Goal: Information Seeking & Learning: Learn about a topic

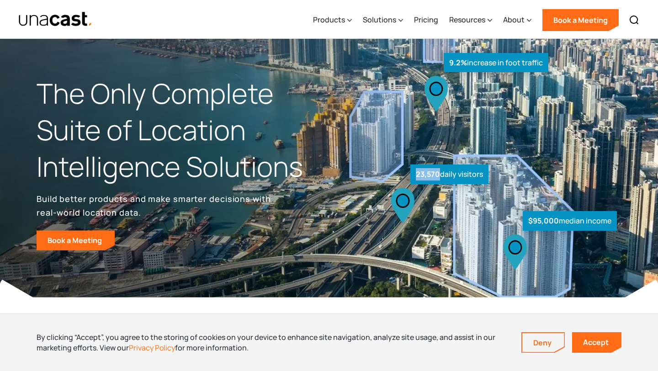
drag, startPoint x: 439, startPoint y: 173, endPoint x: 421, endPoint y: 168, distance: 19.4
click at [421, 168] on div "23,570 daily visitors" at bounding box center [449, 174] width 78 height 20
drag, startPoint x: 460, startPoint y: 63, endPoint x: 449, endPoint y: 62, distance: 11.0
click at [449, 62] on strong "9.2%" at bounding box center [458, 63] width 18 height 10
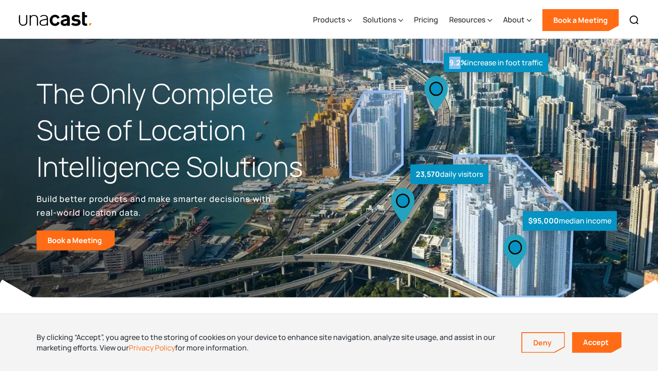
click at [449, 62] on strong "9.2%" at bounding box center [458, 63] width 18 height 10
click at [336, 18] on div "Products" at bounding box center [329, 19] width 32 height 11
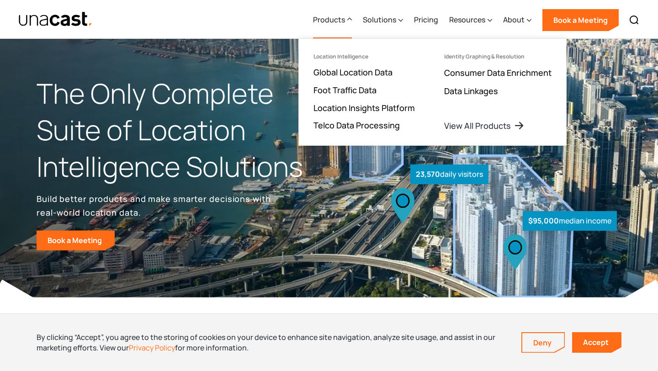
click at [288, 95] on h1 "The Only Complete Suite of Location Intelligence Solutions" at bounding box center [183, 129] width 292 height 109
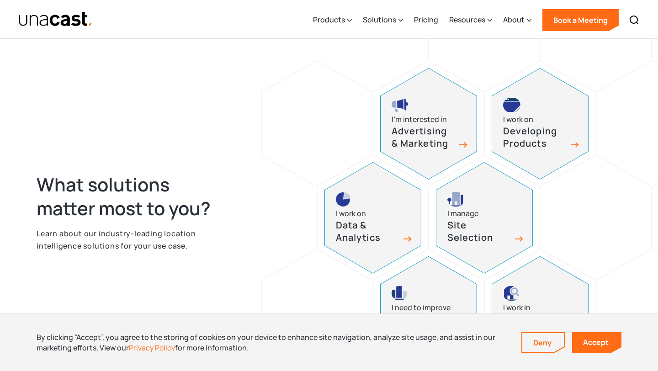
scroll to position [387, 0]
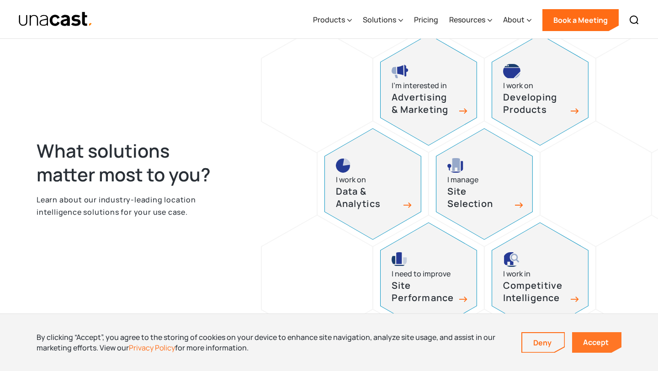
click at [583, 339] on link "Accept" at bounding box center [596, 342] width 49 height 21
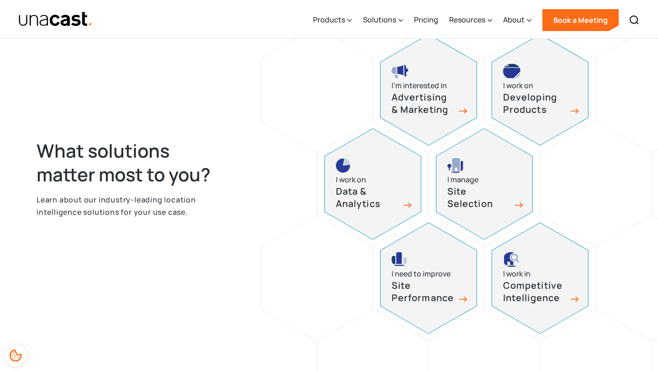
click at [286, 166] on div "I’m interested in Advertising & Marketing I work on Developing Products I work …" at bounding box center [425, 184] width 392 height 438
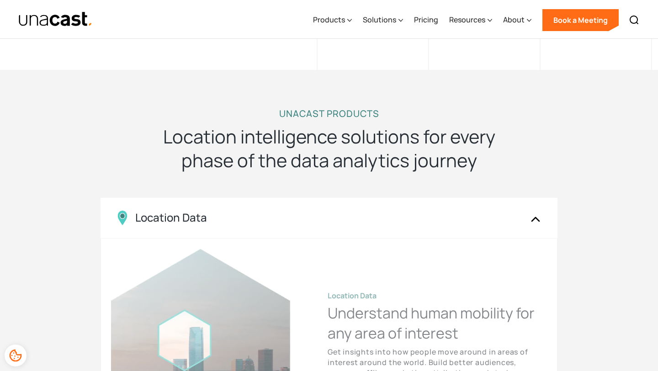
scroll to position [263, 0]
